Goal: Task Accomplishment & Management: Use online tool/utility

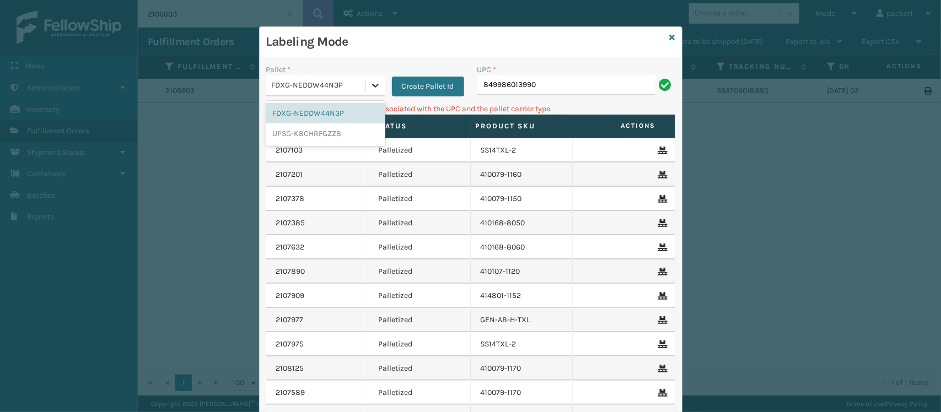
click at [370, 89] on icon at bounding box center [375, 85] width 11 height 11
click at [323, 133] on div "UPSG-K8CHRFGZZ8" at bounding box center [325, 134] width 119 height 20
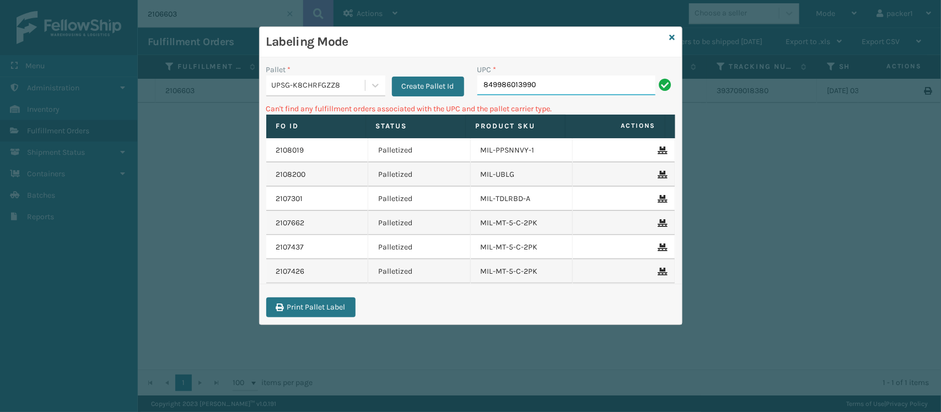
click at [545, 87] on input "849986013990" at bounding box center [567, 86] width 178 height 20
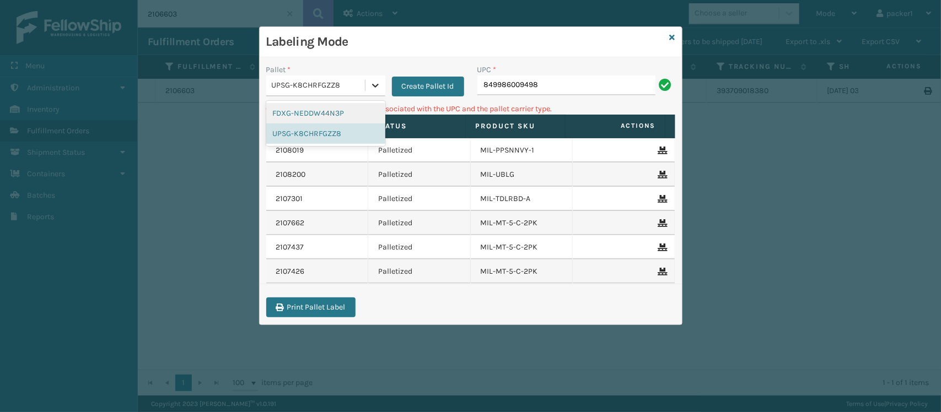
click at [373, 87] on icon at bounding box center [375, 85] width 11 height 11
click at [348, 111] on div "FDXG-NEDDW44N3P" at bounding box center [325, 113] width 119 height 20
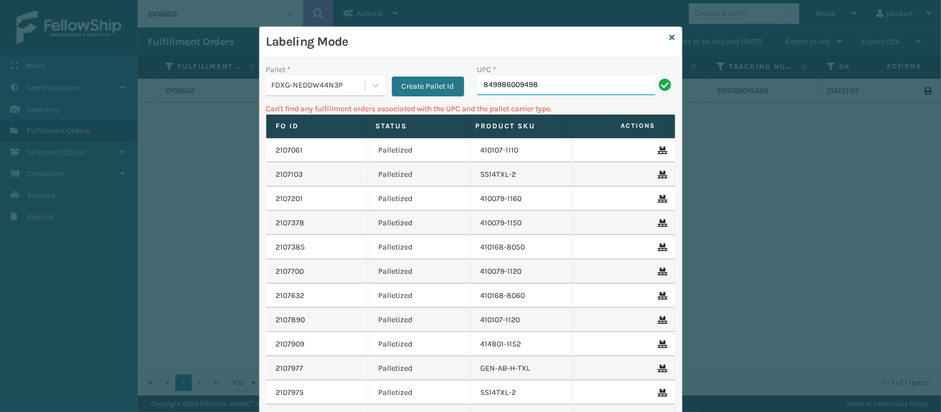
click at [524, 83] on input "849986009498" at bounding box center [567, 86] width 178 height 20
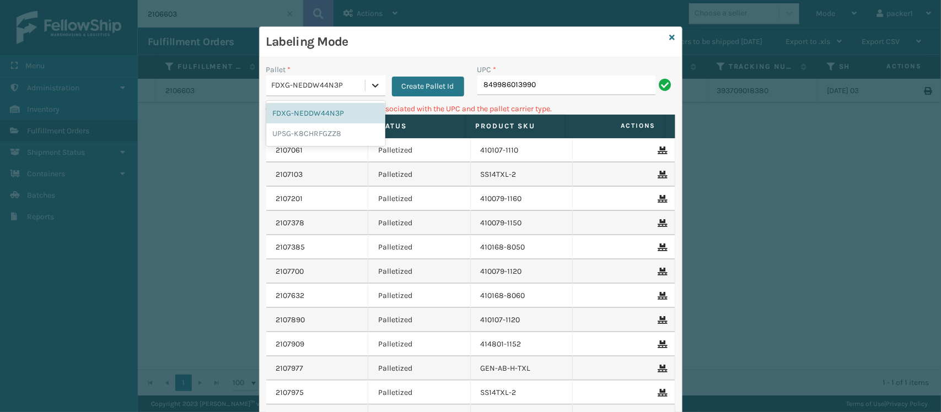
click at [373, 87] on icon at bounding box center [375, 85] width 11 height 11
click at [325, 138] on div "UPSG-K8CHRFGZZ8" at bounding box center [325, 134] width 119 height 20
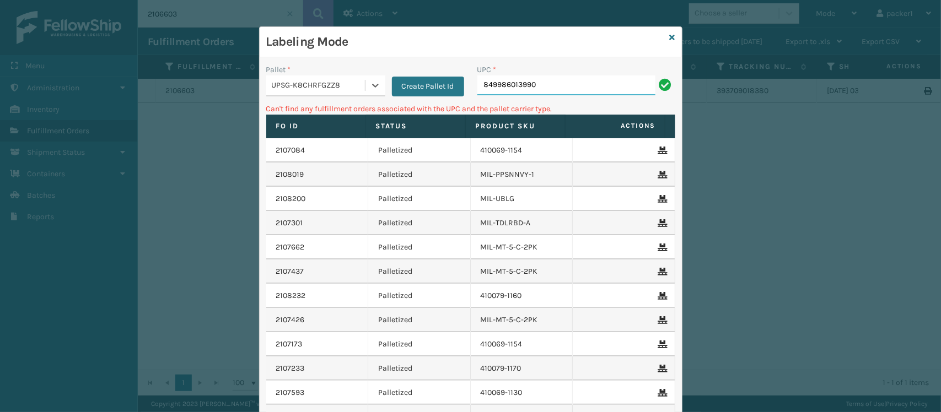
click at [548, 78] on input "849986013990" at bounding box center [567, 86] width 178 height 20
type input "8"
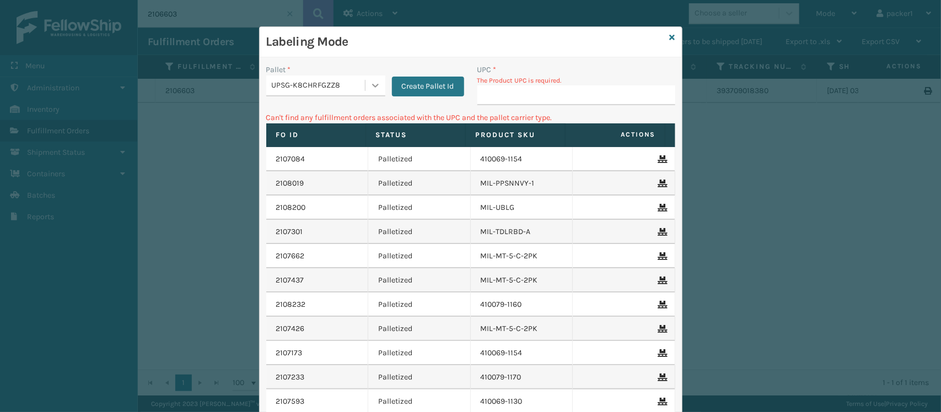
click at [370, 87] on icon at bounding box center [375, 85] width 11 height 11
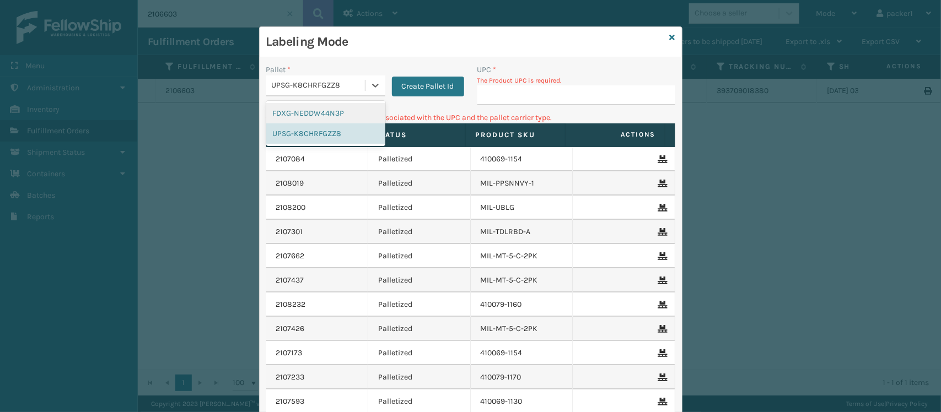
click at [319, 117] on div "FDXG-NEDDW44N3P" at bounding box center [325, 113] width 119 height 20
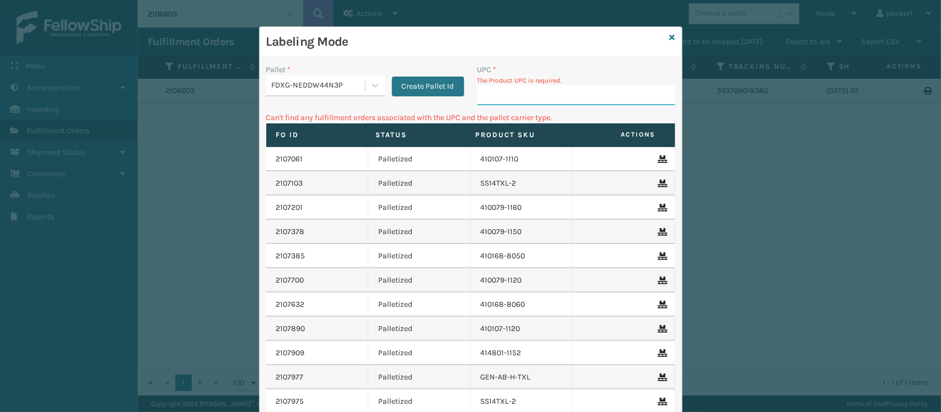
click at [528, 89] on input "UPC *" at bounding box center [577, 95] width 198 height 20
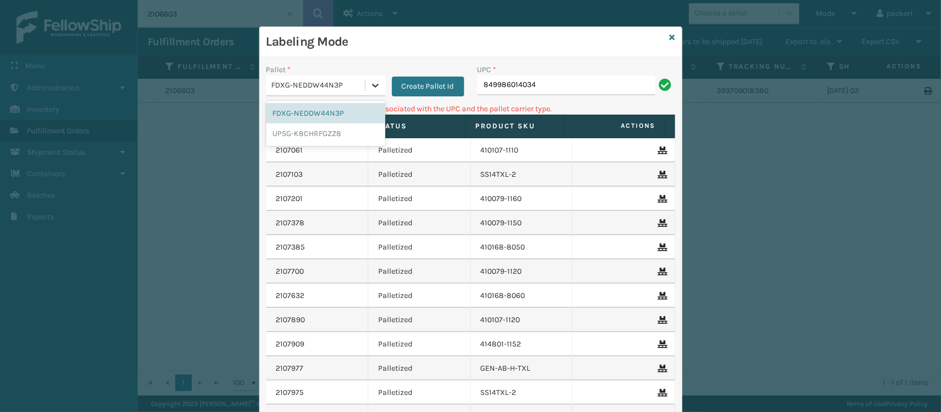
click at [371, 87] on icon at bounding box center [375, 85] width 11 height 11
click at [314, 131] on div "UPSG-K8CHRFGZZ8" at bounding box center [325, 134] width 119 height 20
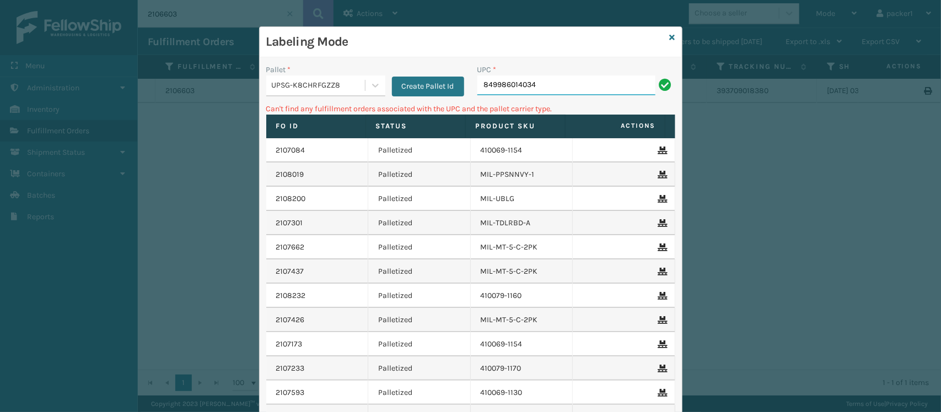
click at [537, 85] on input "849986014034" at bounding box center [567, 86] width 178 height 20
type input "8"
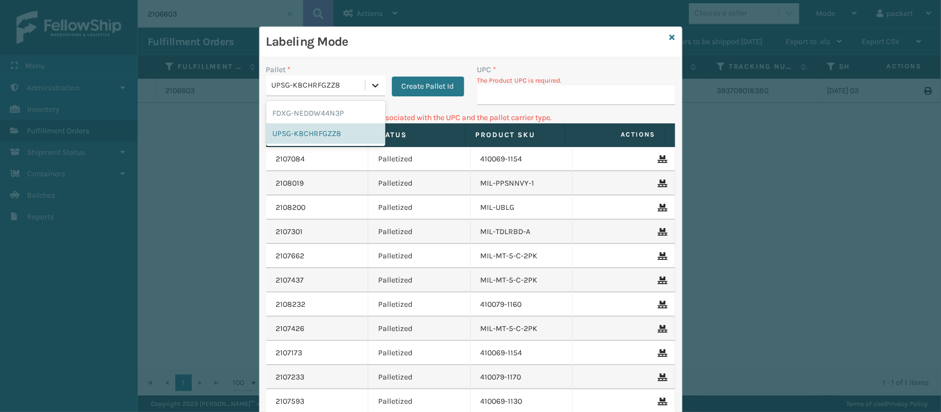
click at [370, 89] on icon at bounding box center [375, 85] width 11 height 11
click at [331, 114] on div "FDXG-NEDDW44N3P" at bounding box center [325, 113] width 119 height 20
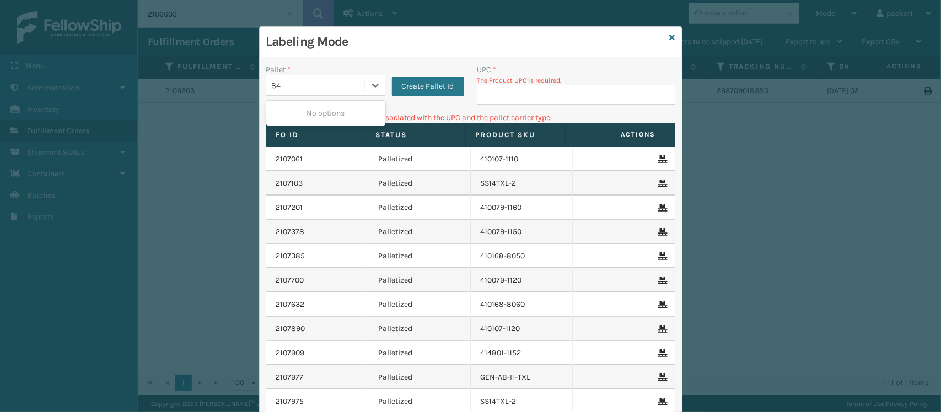
type input "8"
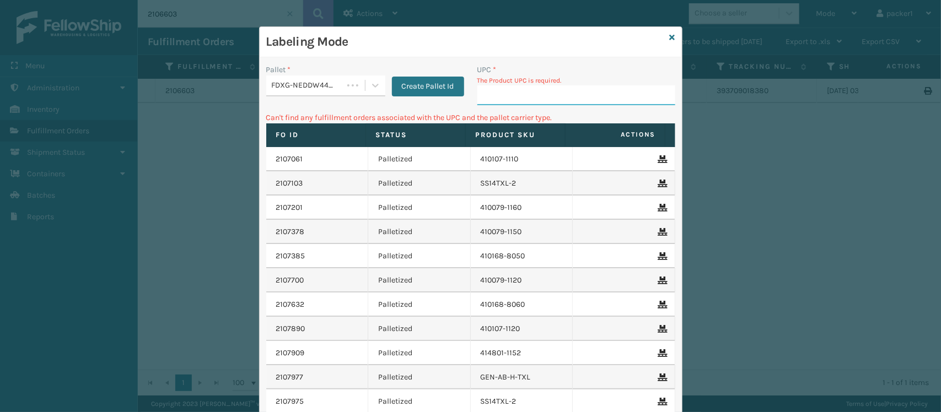
click at [523, 85] on input "UPC *" at bounding box center [577, 95] width 198 height 20
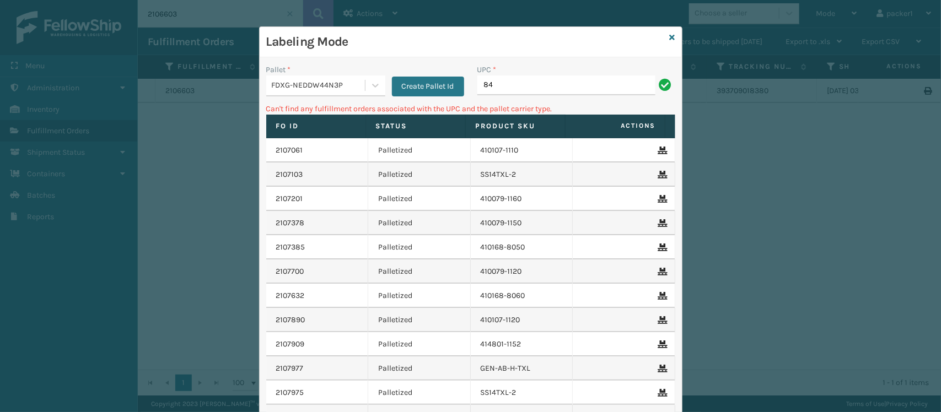
type input "8"
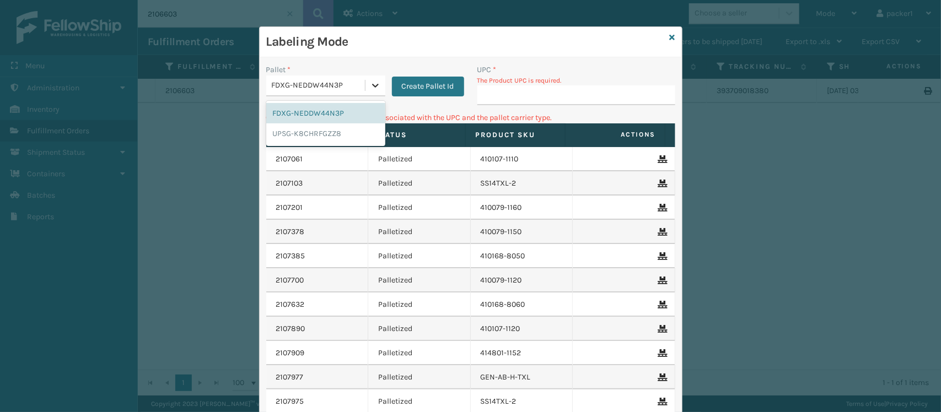
click at [370, 87] on icon at bounding box center [375, 85] width 11 height 11
click at [318, 130] on div "UPSG-K8CHRFGZZ8" at bounding box center [325, 134] width 119 height 20
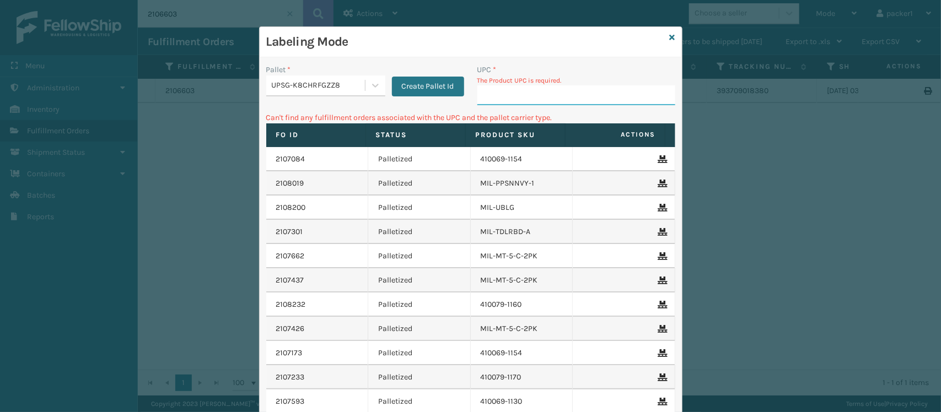
click at [478, 100] on input "UPC *" at bounding box center [577, 95] width 198 height 20
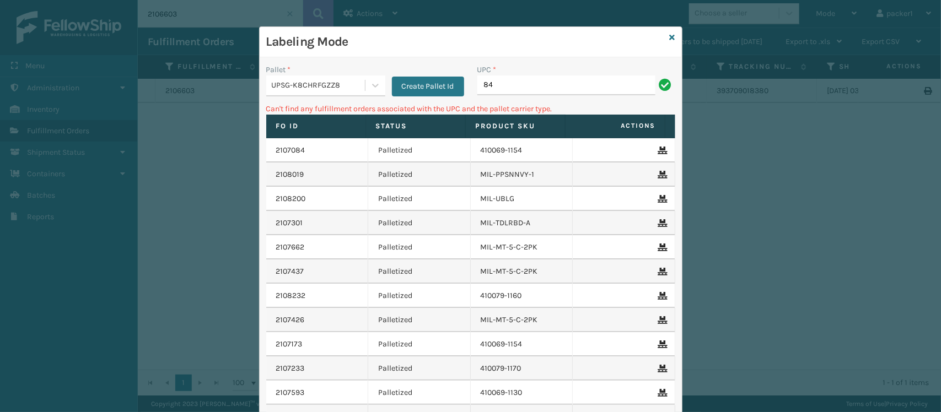
type input "8"
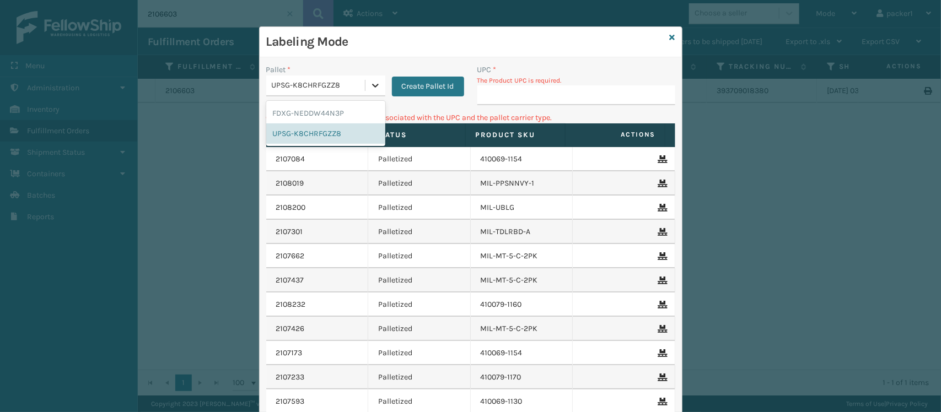
click at [373, 86] on icon at bounding box center [375, 85] width 11 height 11
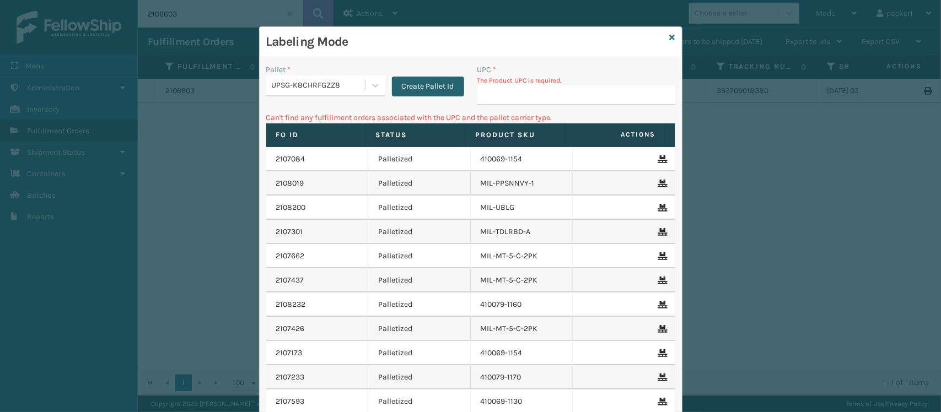
click at [409, 84] on button "Create Pallet Id" at bounding box center [428, 87] width 72 height 20
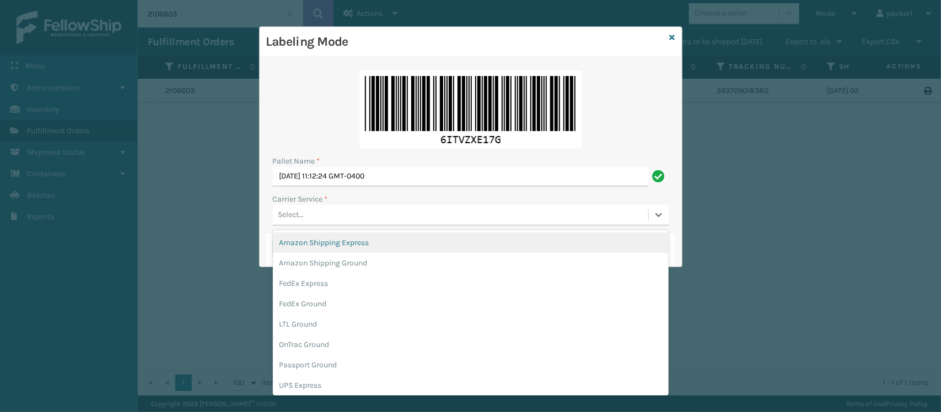
click at [353, 211] on div "Select..." at bounding box center [461, 215] width 376 height 18
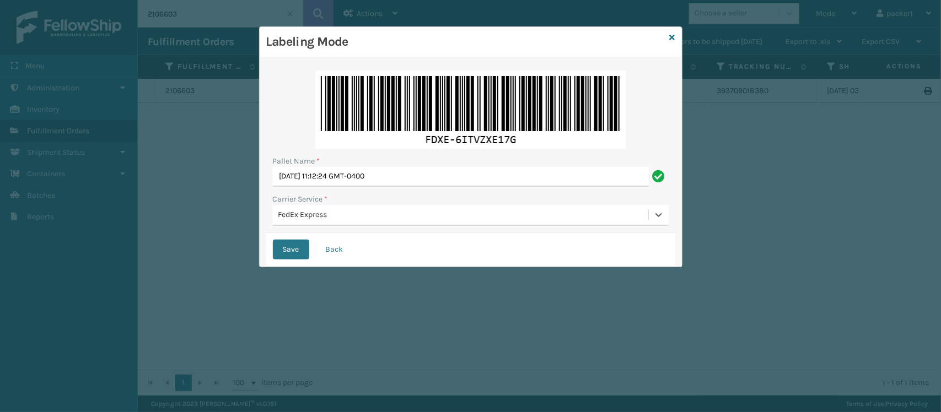
click at [273, 240] on button "Save" at bounding box center [291, 250] width 36 height 20
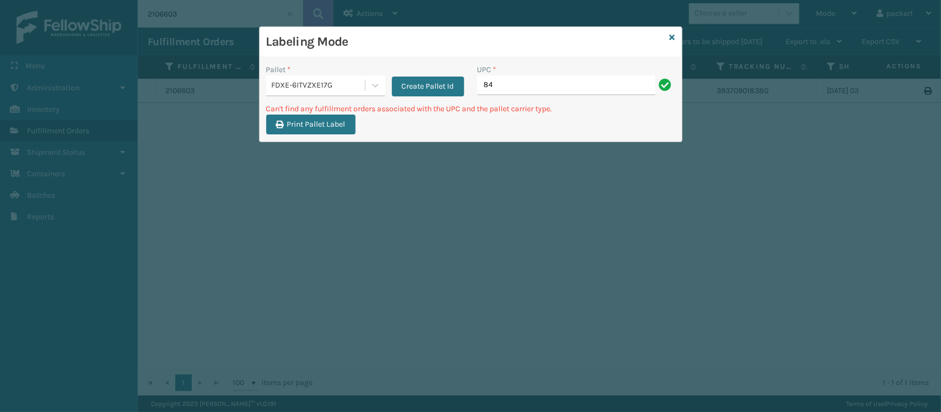
type input "8"
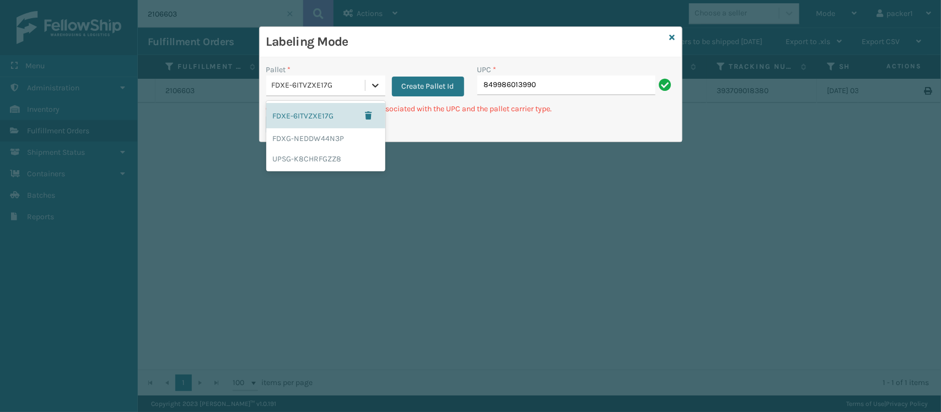
click at [366, 83] on div at bounding box center [376, 86] width 20 height 20
click at [320, 139] on div "FDXG-NEDDW44N3P" at bounding box center [325, 138] width 119 height 20
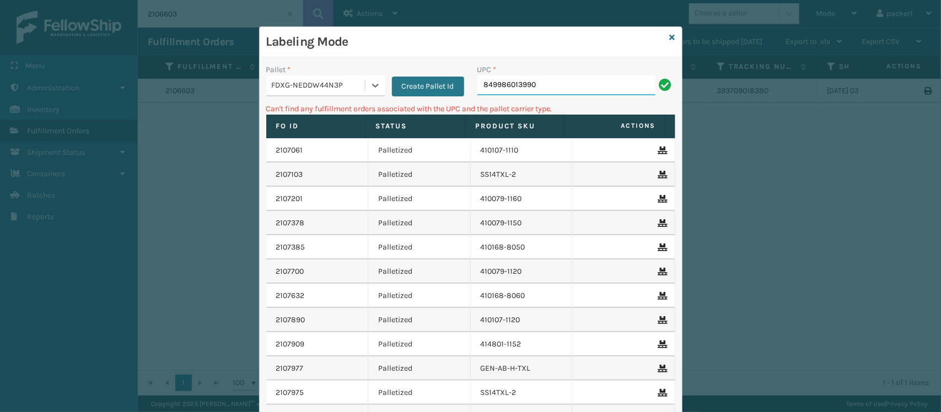
click at [543, 89] on input "849986013990" at bounding box center [567, 86] width 178 height 20
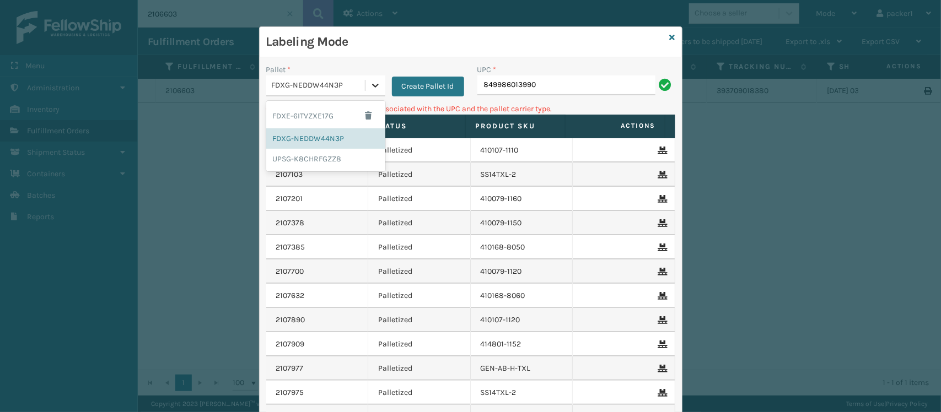
click at [372, 85] on icon at bounding box center [375, 86] width 7 height 4
click at [328, 152] on div "UPSG-K8CHRFGZZ8" at bounding box center [325, 159] width 119 height 20
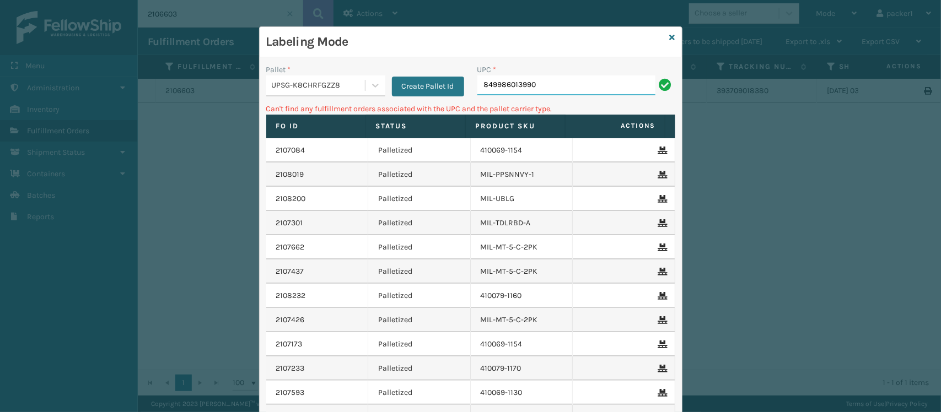
click at [560, 81] on input "849986013990" at bounding box center [567, 86] width 178 height 20
type input "8"
type input "410107-1110"
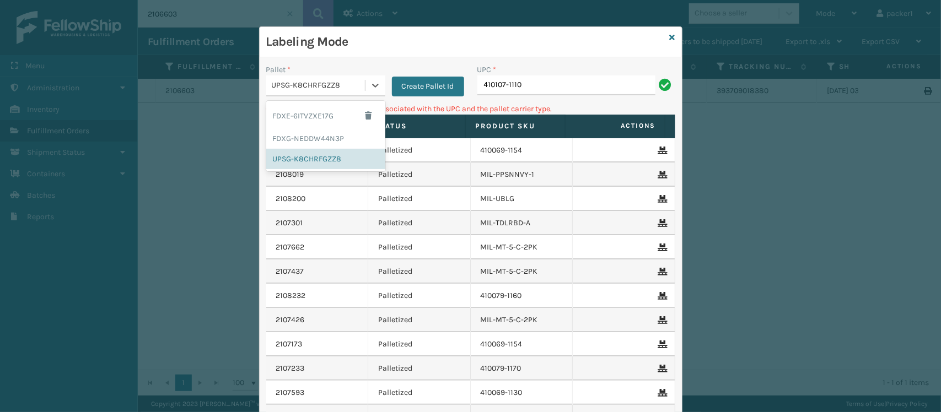
click at [358, 84] on div "UPSG-K8CHRFGZZ8" at bounding box center [319, 86] width 94 height 12
click at [324, 121] on div "FDXE-6ITVZXE17G" at bounding box center [325, 115] width 119 height 25
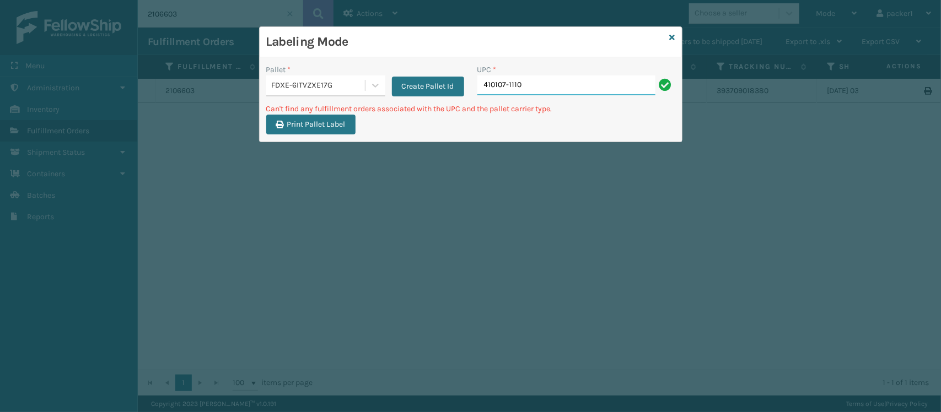
click at [571, 84] on input "410107-1110" at bounding box center [567, 86] width 178 height 20
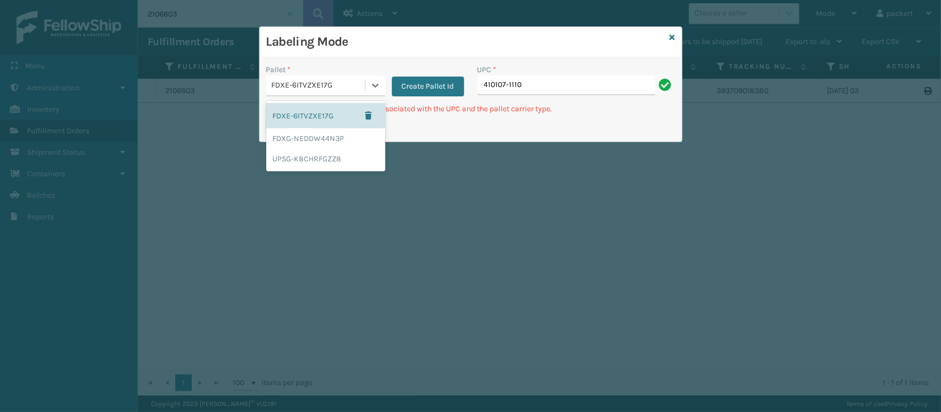
click at [359, 92] on div "FDXE-6ITVZXE17G" at bounding box center [319, 86] width 94 height 12
click at [323, 142] on div "FDXG-NEDDW44N3P" at bounding box center [325, 138] width 119 height 20
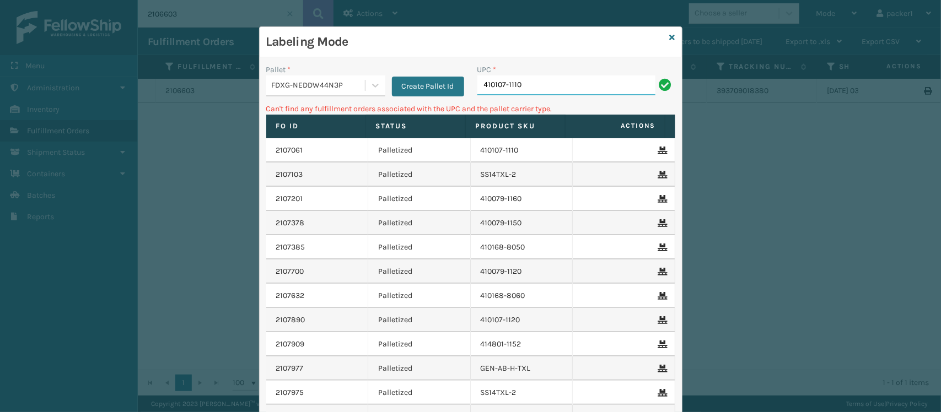
click at [599, 94] on input "410107-1110" at bounding box center [567, 86] width 178 height 20
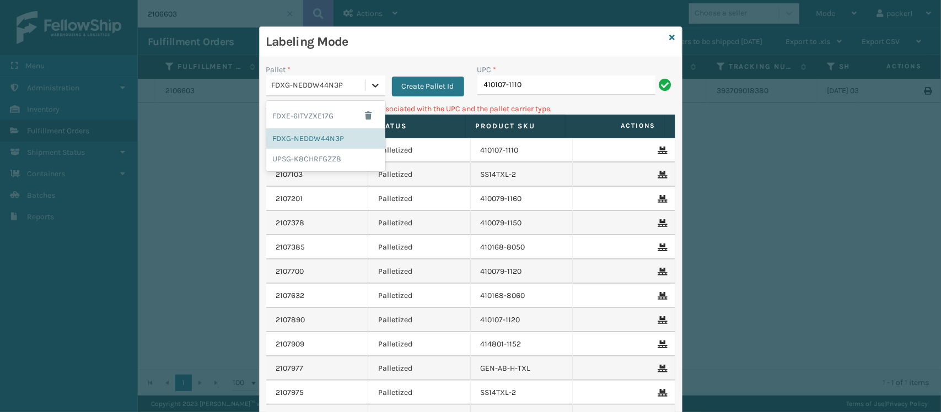
click at [370, 81] on icon at bounding box center [375, 85] width 11 height 11
click at [519, 77] on input "410107-1110" at bounding box center [567, 86] width 178 height 20
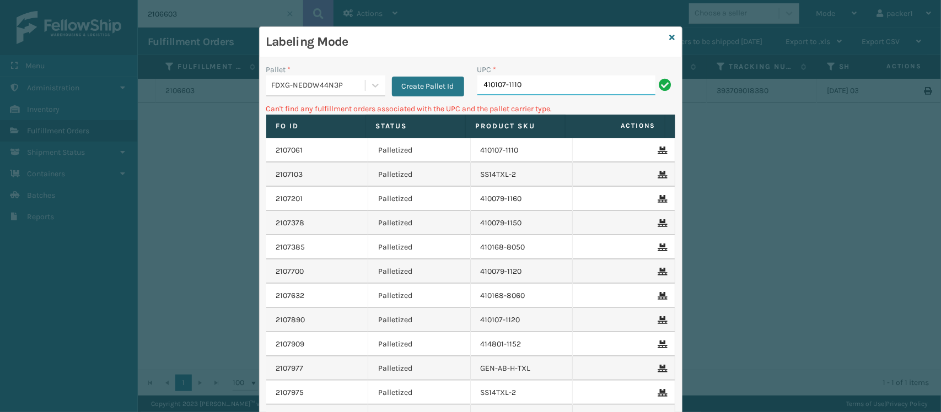
click at [519, 77] on input "410107-1110" at bounding box center [567, 86] width 178 height 20
type input "4"
type input "8"
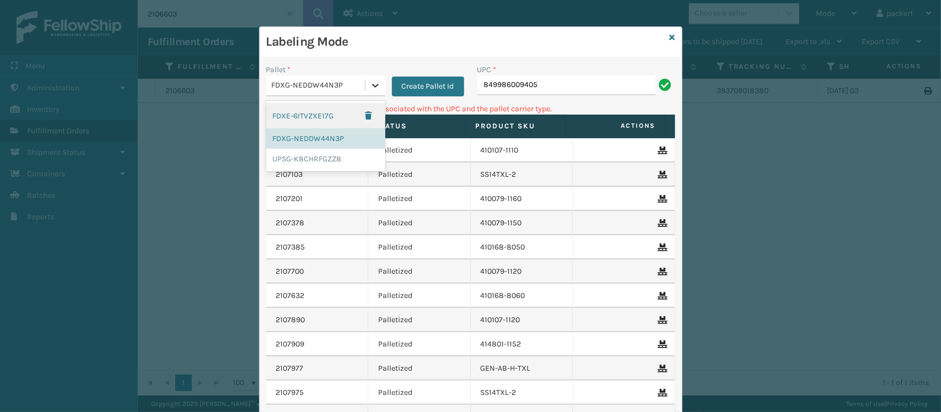
click at [371, 84] on icon at bounding box center [375, 85] width 11 height 11
click at [331, 162] on div "UPSG-K8CHRFGZZ8" at bounding box center [325, 159] width 119 height 20
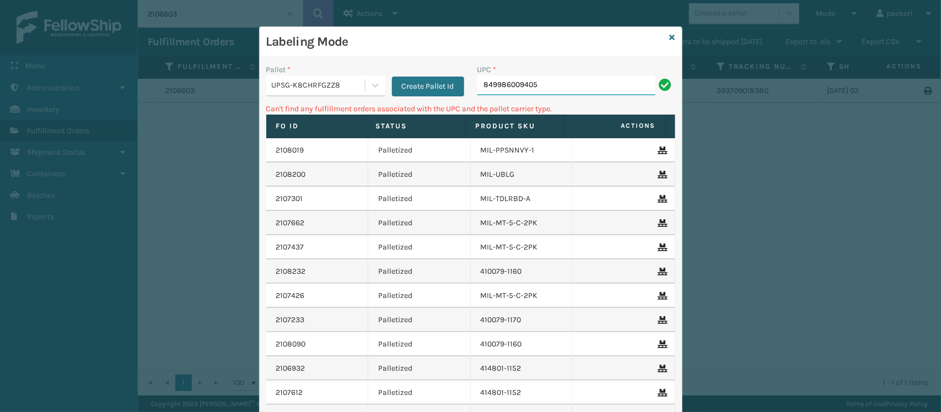
click at [541, 83] on input "849986009405" at bounding box center [567, 86] width 178 height 20
